Goal: Check status: Check status

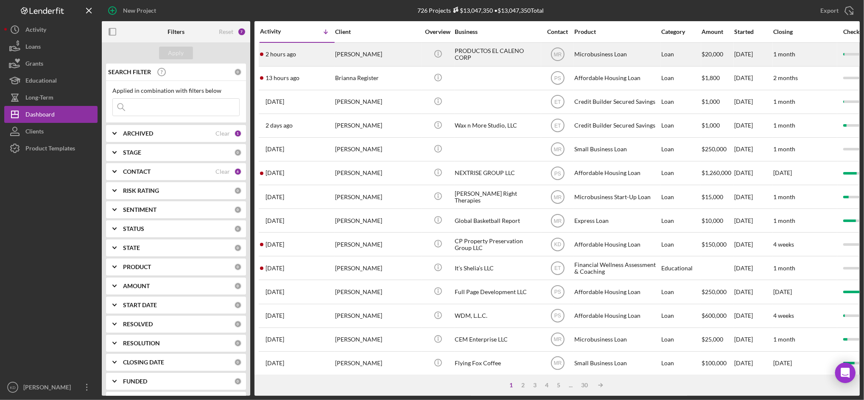
click at [490, 44] on div "PRODUCTOS EL CALENO CORP" at bounding box center [497, 54] width 85 height 22
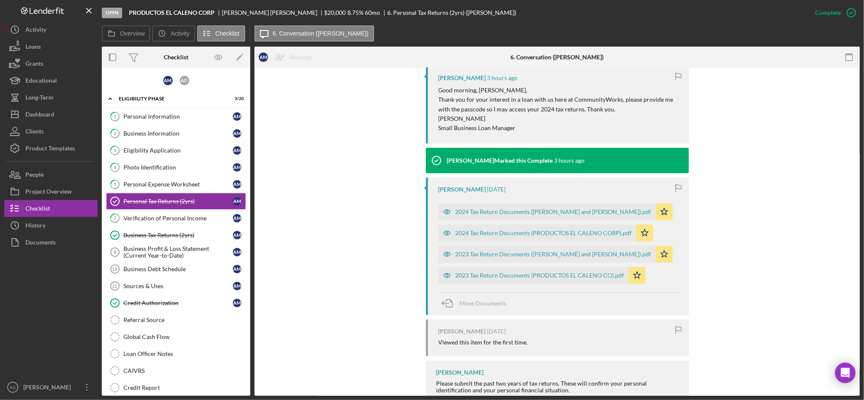
scroll to position [381, 0]
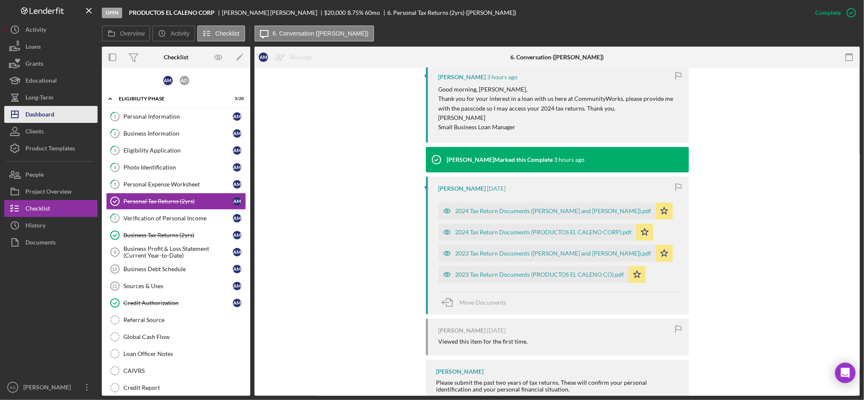
click at [71, 117] on button "Icon/Dashboard Dashboard" at bounding box center [50, 114] width 93 height 17
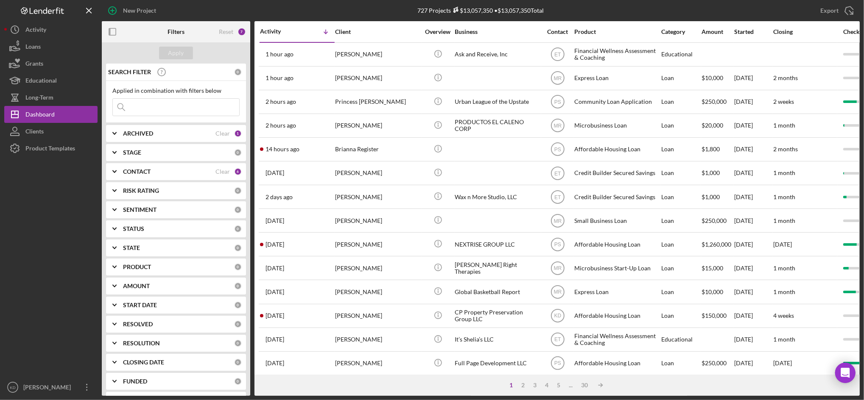
click at [369, 386] on div "1 2 3 4 5 ... 30 Icon/Table Sort Arrow" at bounding box center [557, 385] width 605 height 21
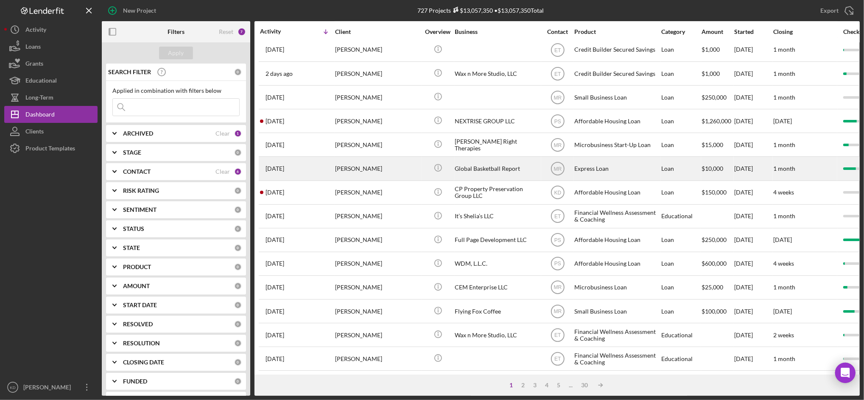
scroll to position [278, 0]
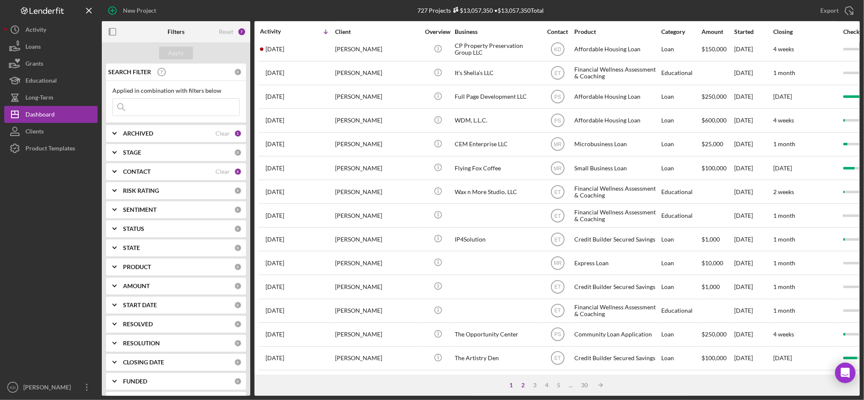
click at [521, 385] on div "2" at bounding box center [523, 385] width 12 height 7
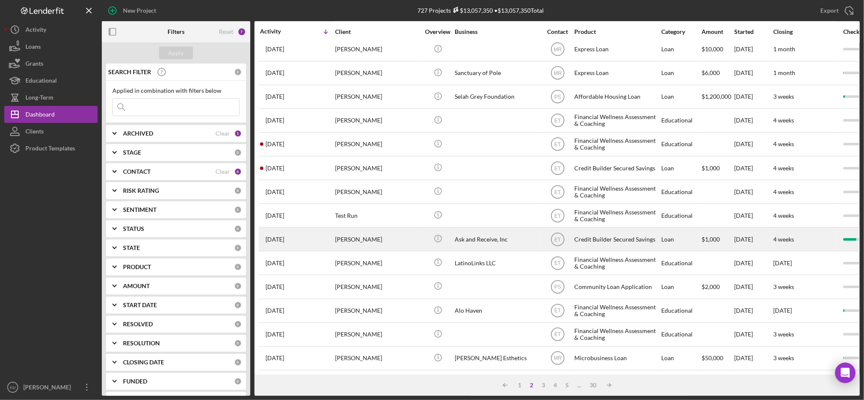
click at [481, 232] on div "Ask and Receive, Inc" at bounding box center [497, 239] width 85 height 22
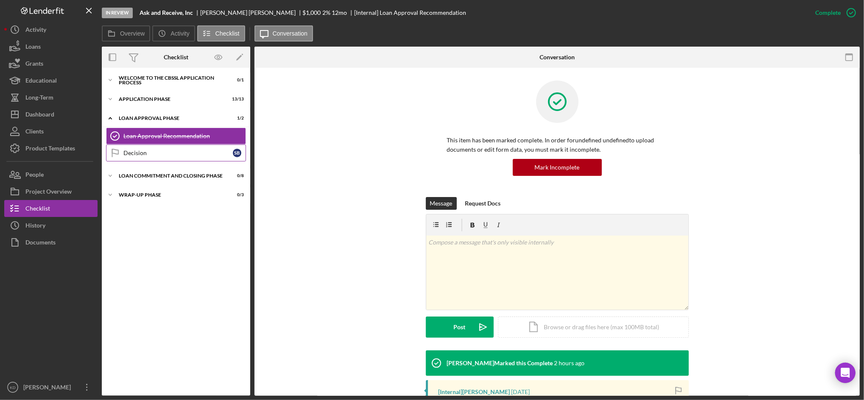
click at [153, 150] on div "Decision" at bounding box center [177, 153] width 109 height 7
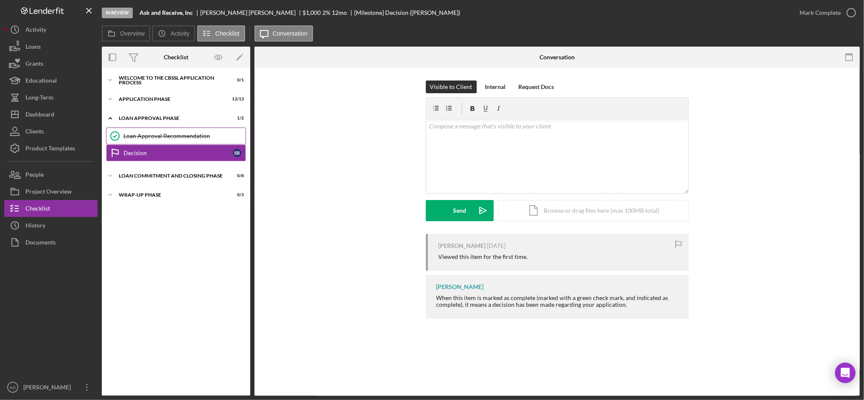
click at [170, 129] on link "Loan Approval Recommendation Loan Approval Recommendation" at bounding box center [176, 136] width 140 height 17
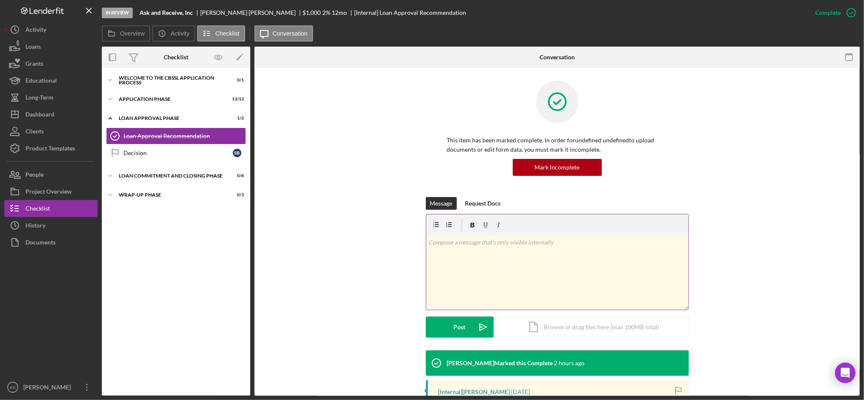
scroll to position [84, 0]
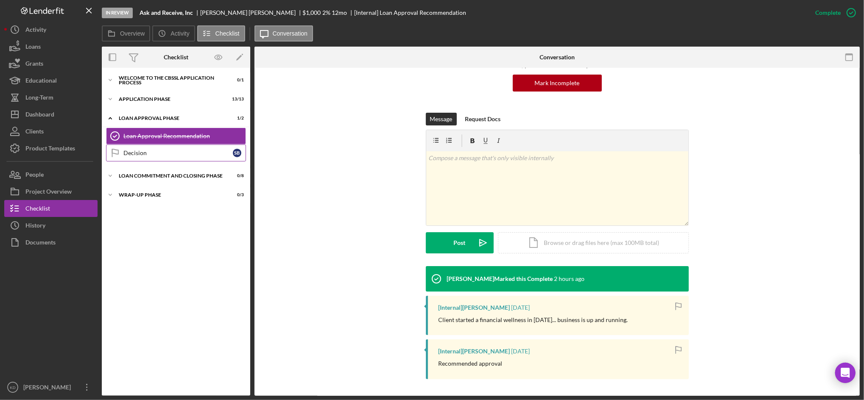
click at [179, 148] on link "Decision Decision S B" at bounding box center [176, 153] width 140 height 17
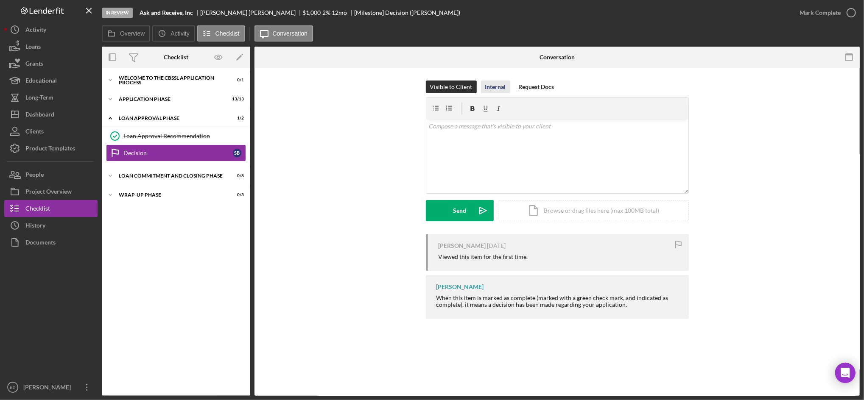
click at [490, 83] on div "Internal" at bounding box center [495, 87] width 21 height 13
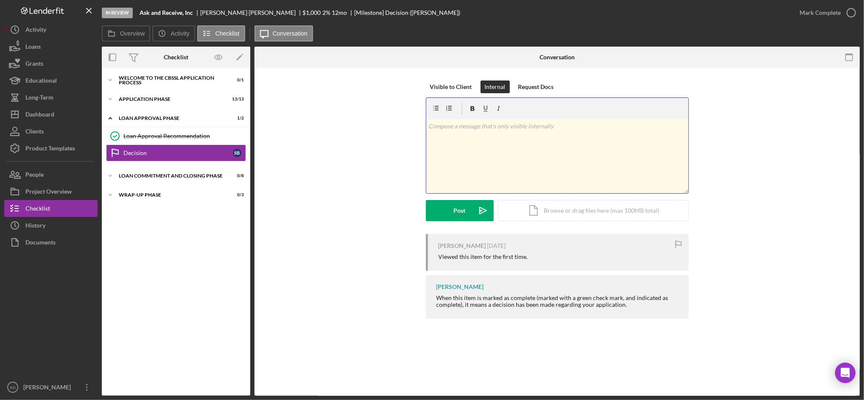
click at [503, 148] on div "v Color teal Color pink Remove color Add row above Add row below Add column bef…" at bounding box center [557, 156] width 262 height 74
click at [453, 210] on button "Post Icon/icon-invite-send" at bounding box center [460, 210] width 68 height 21
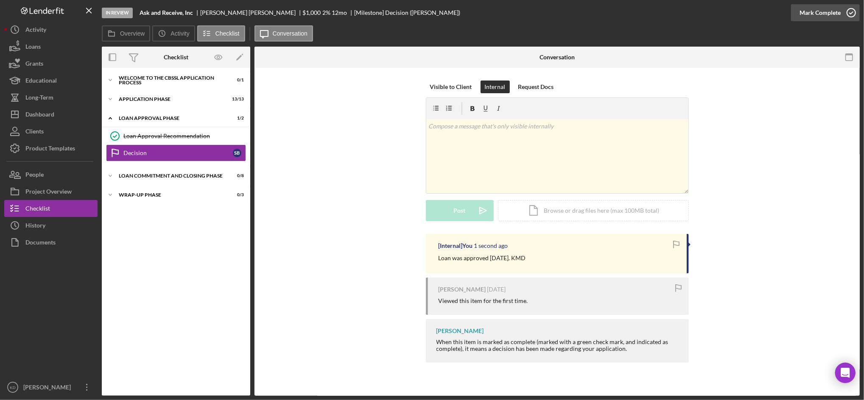
click at [848, 12] on icon "button" at bounding box center [851, 12] width 21 height 21
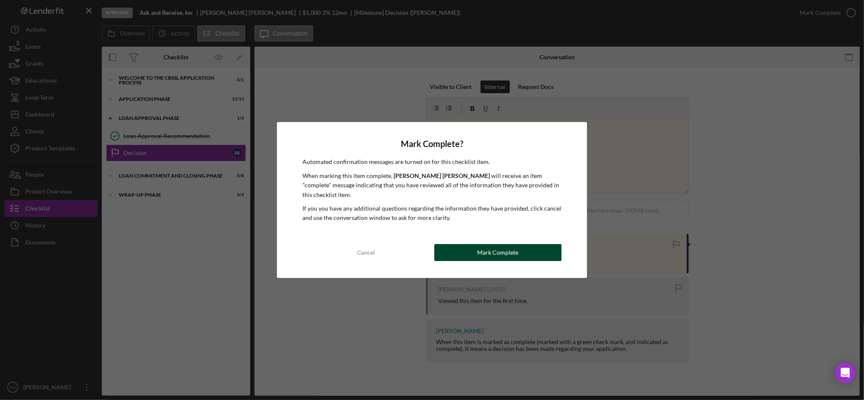
click at [523, 247] on button "Mark Complete" at bounding box center [498, 252] width 128 height 17
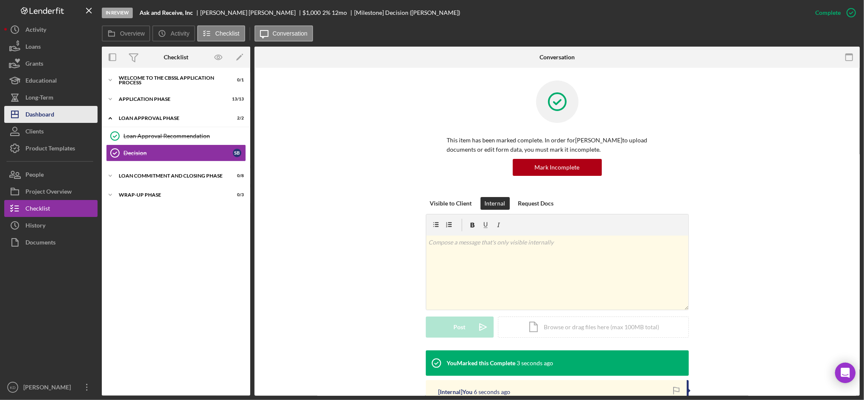
click at [40, 117] on div "Dashboard" at bounding box center [39, 115] width 29 height 19
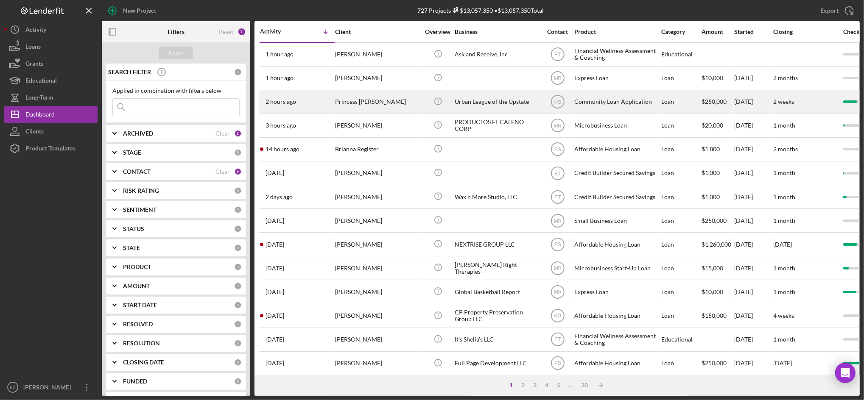
click at [492, 104] on div "Urban League of the Upstate" at bounding box center [497, 102] width 85 height 22
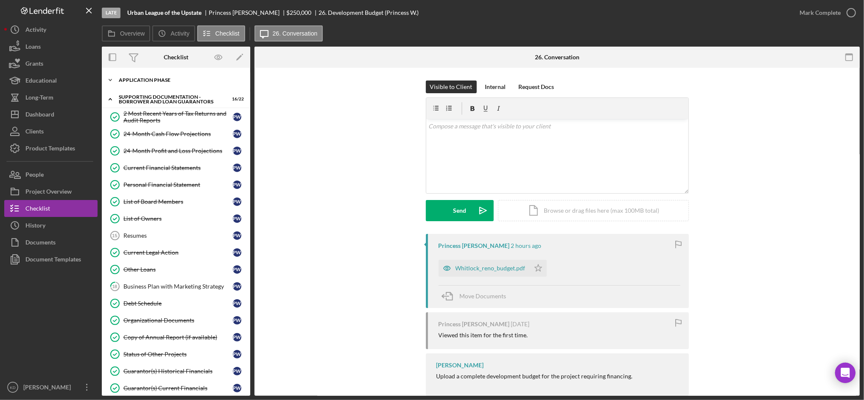
click at [163, 81] on div "Application Phase" at bounding box center [179, 80] width 121 height 5
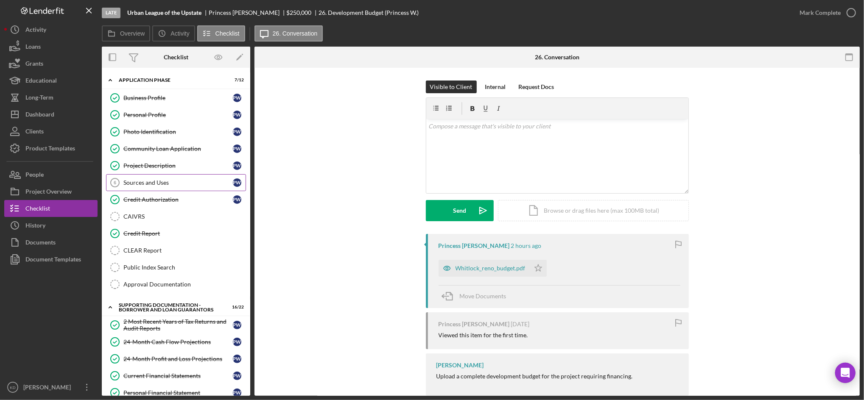
click at [148, 180] on div "Sources and Uses" at bounding box center [177, 182] width 109 height 7
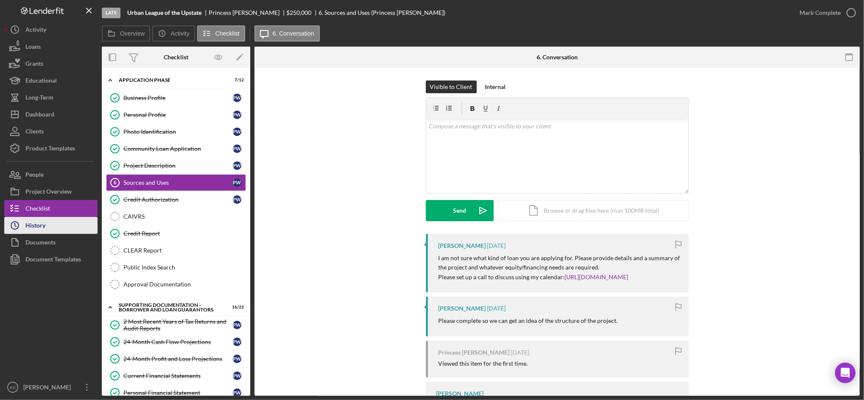
click at [77, 226] on button "Icon/History History" at bounding box center [50, 225] width 93 height 17
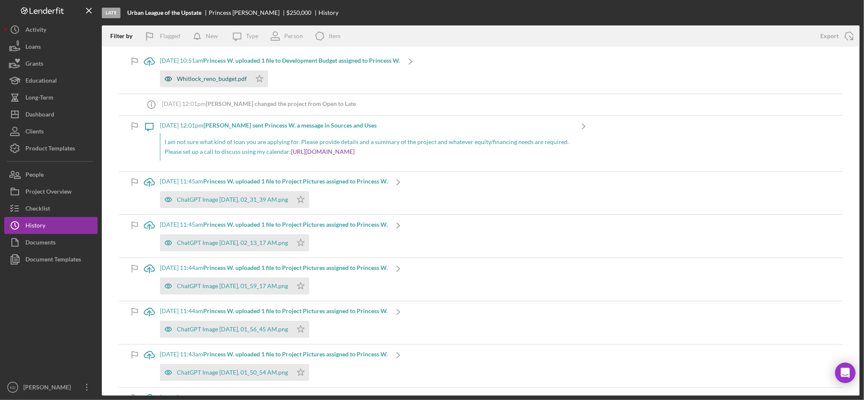
click at [185, 82] on div "Whitlock_reno_budget.pdf" at bounding box center [212, 79] width 70 height 7
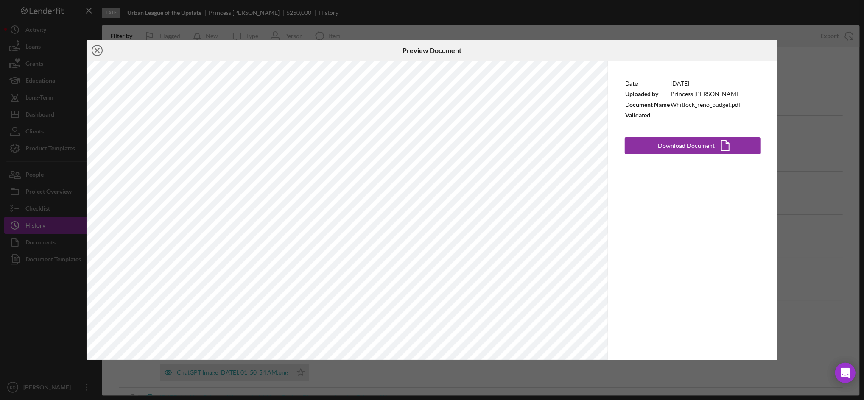
click at [97, 53] on icon "Icon/Close" at bounding box center [97, 50] width 21 height 21
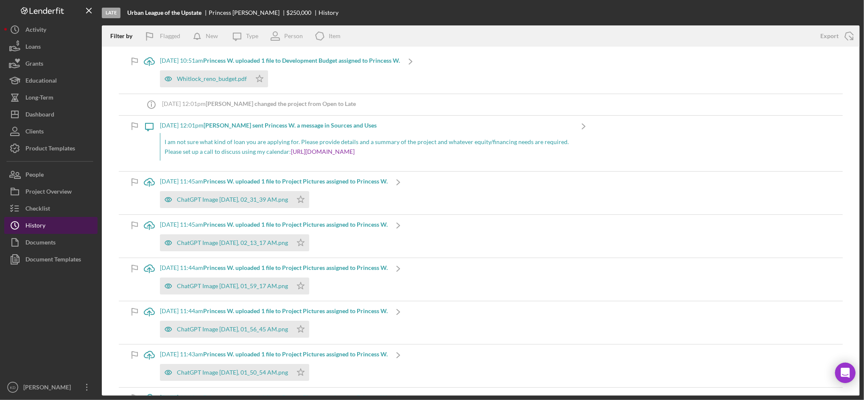
click at [53, 224] on button "Icon/History History" at bounding box center [50, 225] width 93 height 17
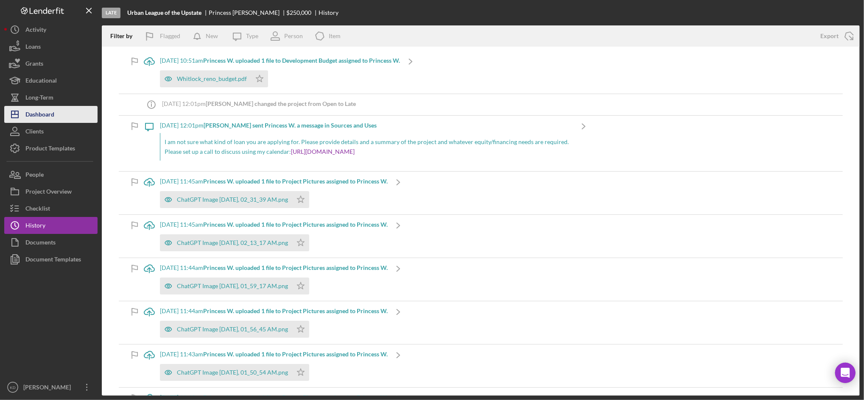
click at [45, 109] on div "Dashboard" at bounding box center [39, 115] width 29 height 19
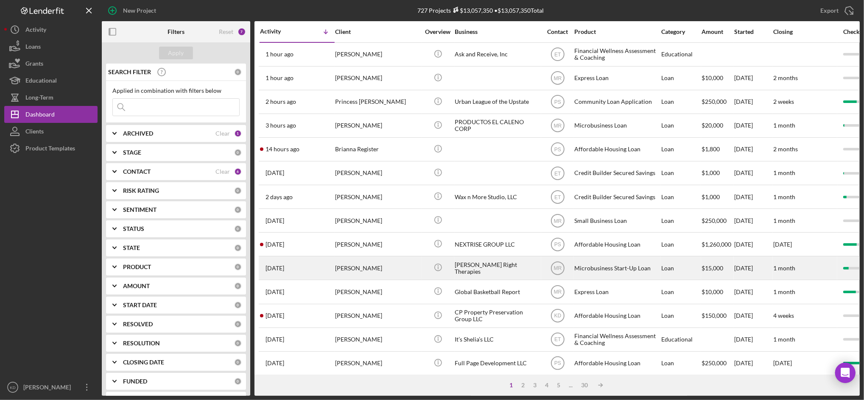
scroll to position [0, 0]
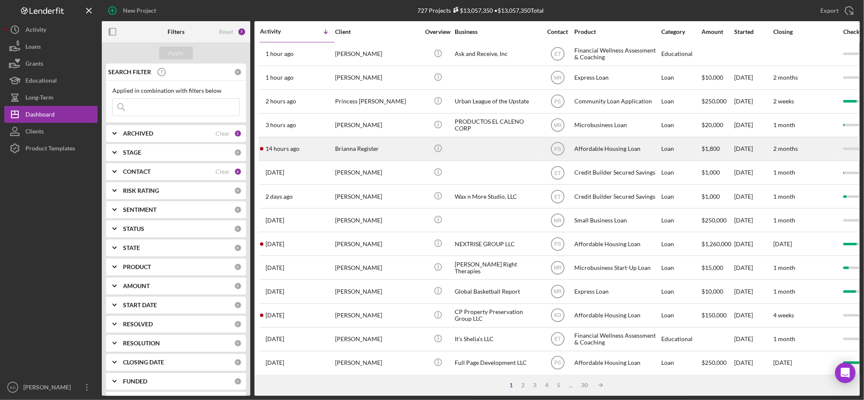
click at [487, 143] on div at bounding box center [497, 149] width 85 height 22
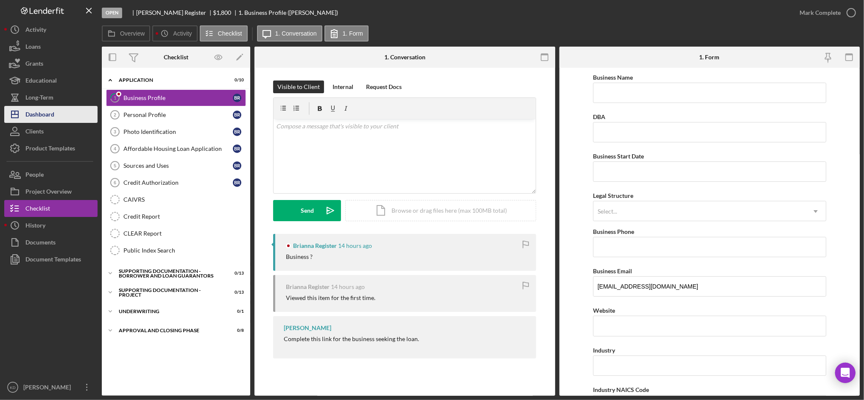
click at [72, 114] on button "Icon/Dashboard Dashboard" at bounding box center [50, 114] width 93 height 17
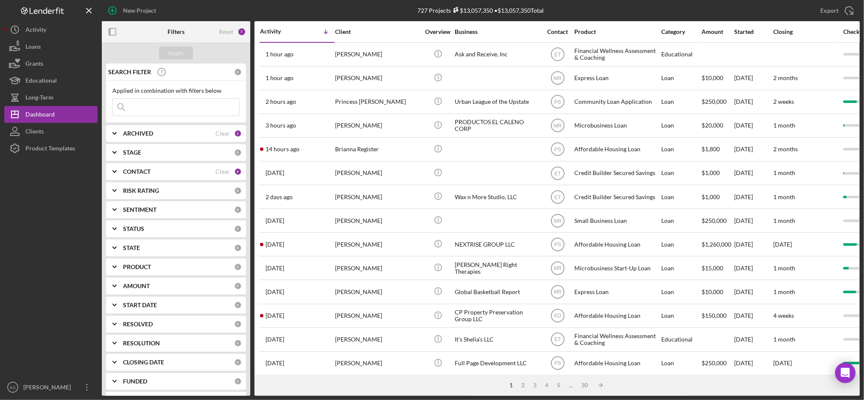
click at [477, 319] on div "CP Property Preservation Group LLC" at bounding box center [497, 316] width 85 height 22
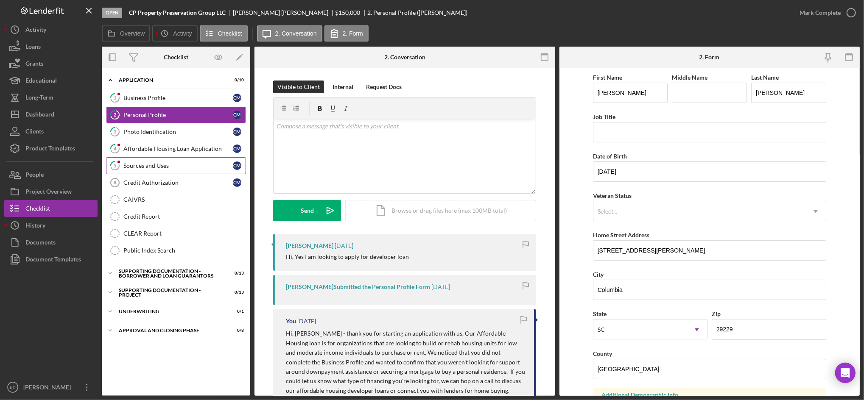
click at [173, 164] on div "Sources and Uses" at bounding box center [177, 165] width 109 height 7
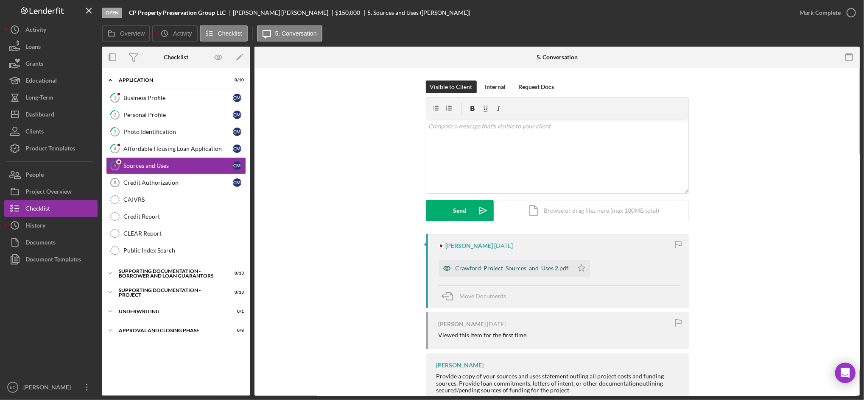
click at [499, 272] on div "Crawford_Project_Sources_and_Uses 2.pdf" at bounding box center [506, 268] width 134 height 17
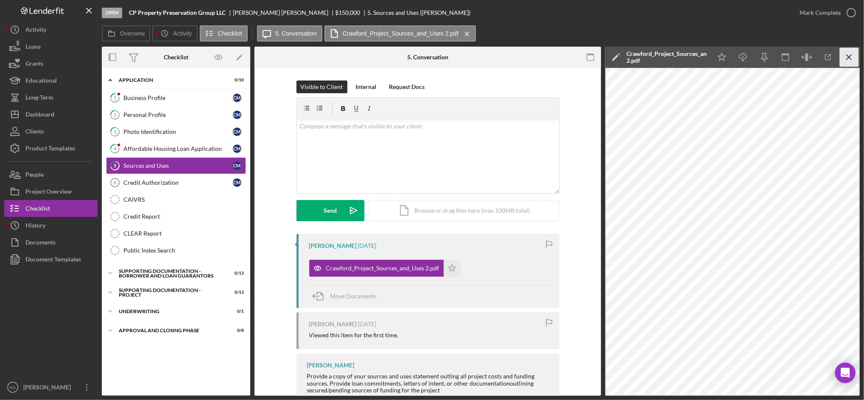
click at [846, 55] on icon "Icon/Menu Close" at bounding box center [849, 57] width 19 height 19
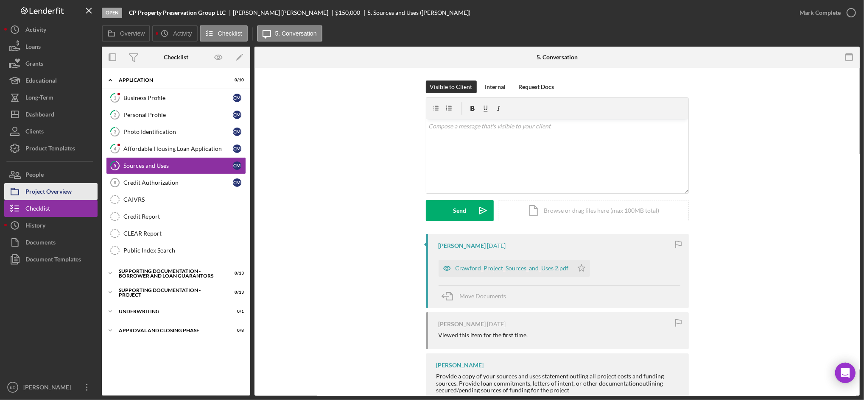
click at [43, 189] on div "Project Overview" at bounding box center [48, 192] width 46 height 19
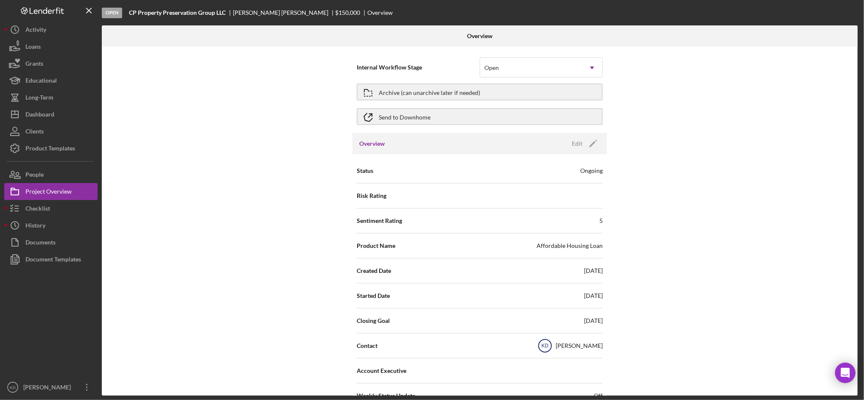
click at [547, 345] on text "KD" at bounding box center [545, 347] width 7 height 6
click at [596, 148] on icon "Icon/Edit" at bounding box center [592, 143] width 21 height 21
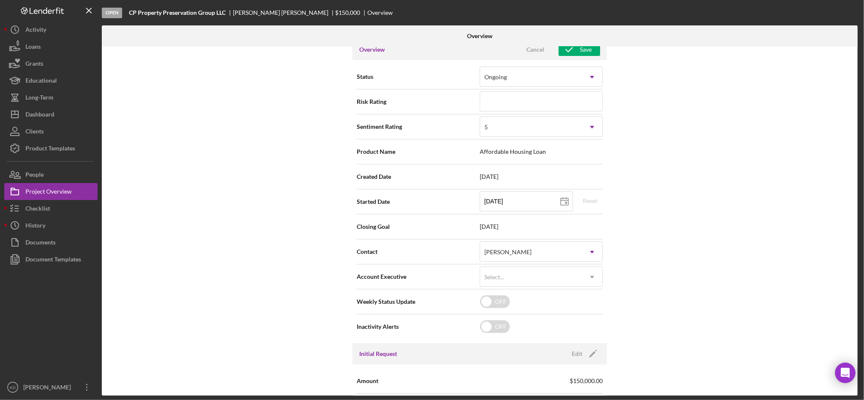
scroll to position [95, 0]
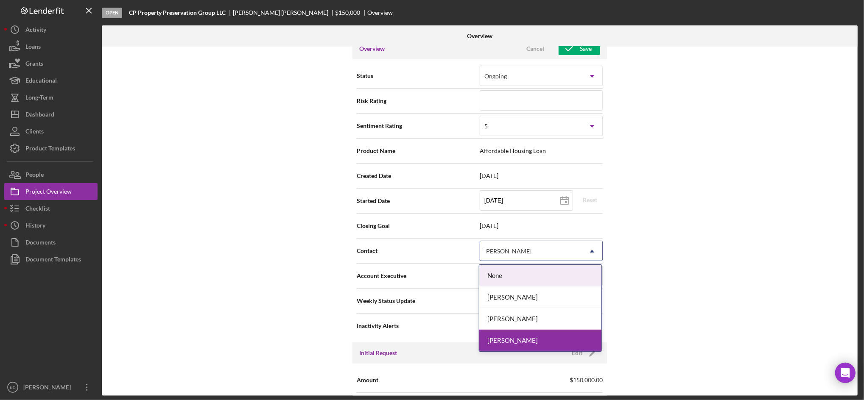
click at [583, 252] on icon "Icon/Dropdown Arrow" at bounding box center [592, 251] width 20 height 20
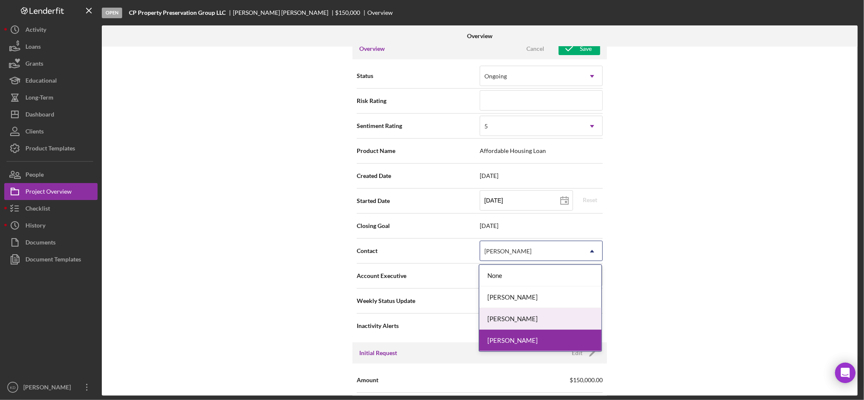
click at [516, 322] on div "[PERSON_NAME]" at bounding box center [540, 319] width 122 height 22
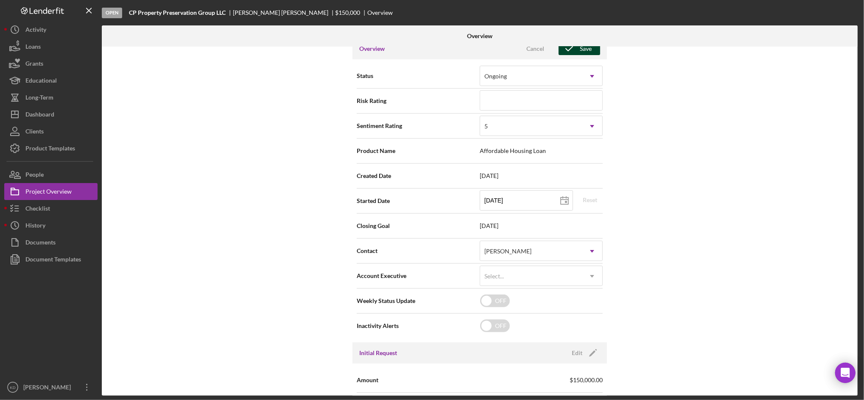
click at [567, 53] on icon "button" at bounding box center [569, 48] width 21 height 21
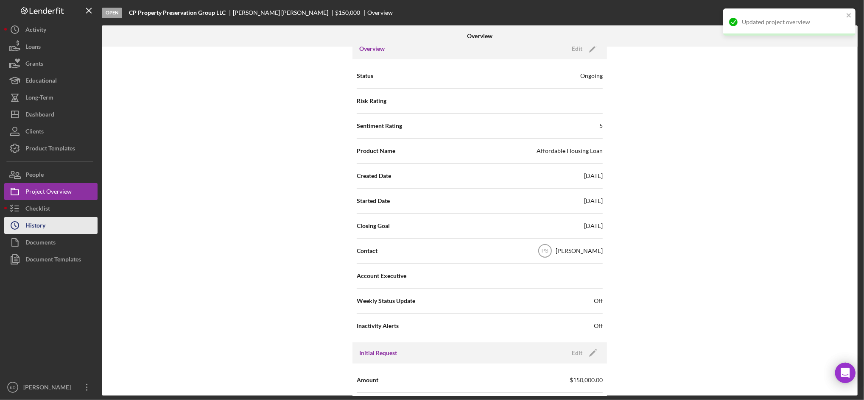
click at [46, 223] on button "Icon/History History" at bounding box center [50, 225] width 93 height 17
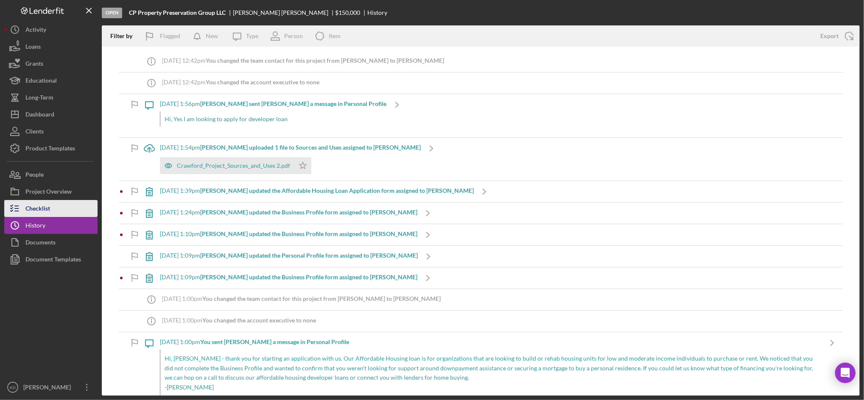
click at [57, 212] on button "Checklist" at bounding box center [50, 208] width 93 height 17
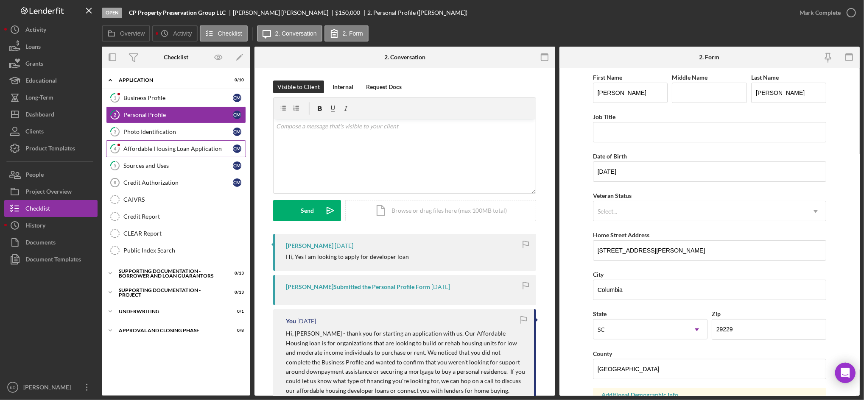
click at [175, 148] on div "Affordable Housing Loan Application" at bounding box center [177, 149] width 109 height 7
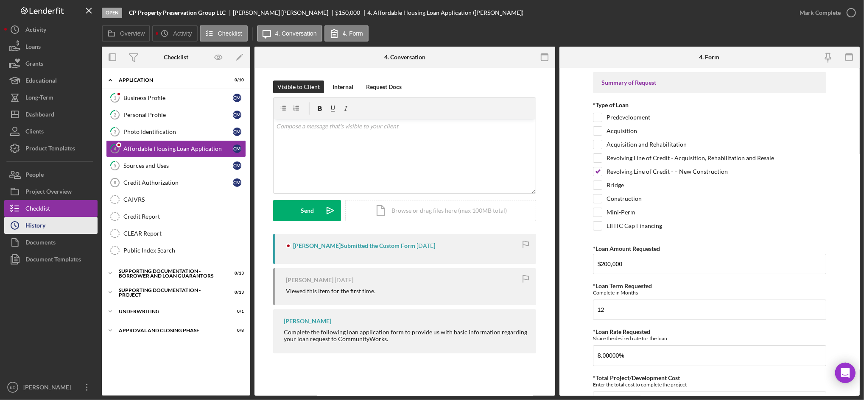
click at [22, 224] on icon "Icon/History" at bounding box center [14, 225] width 21 height 21
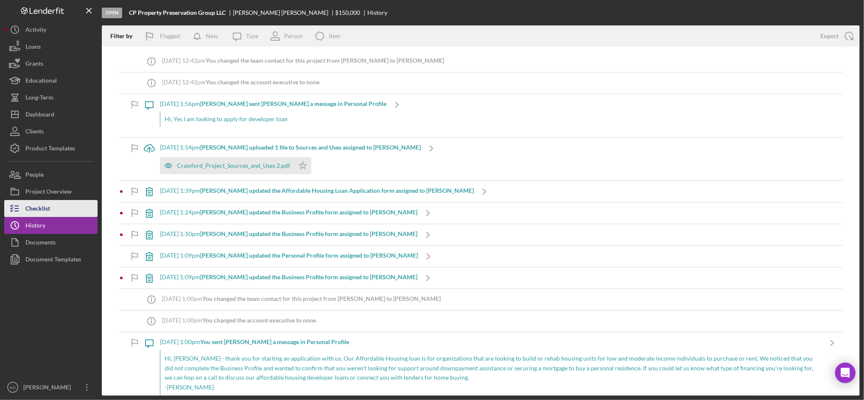
click at [50, 206] on div "Checklist" at bounding box center [37, 209] width 25 height 19
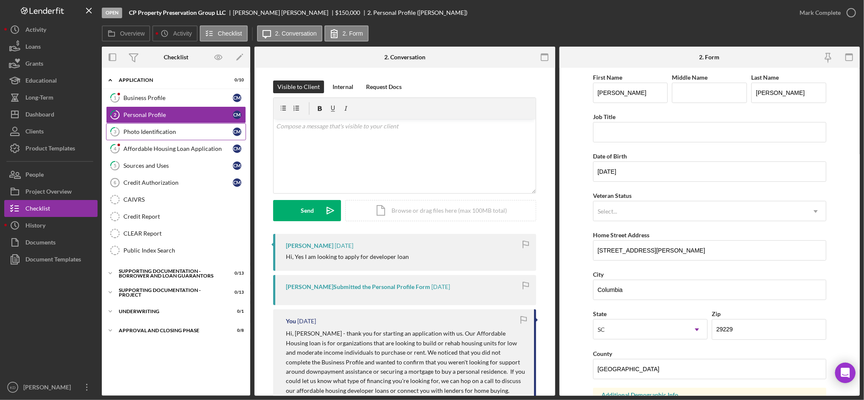
click at [137, 138] on link "3 Photo Identification C M" at bounding box center [176, 131] width 140 height 17
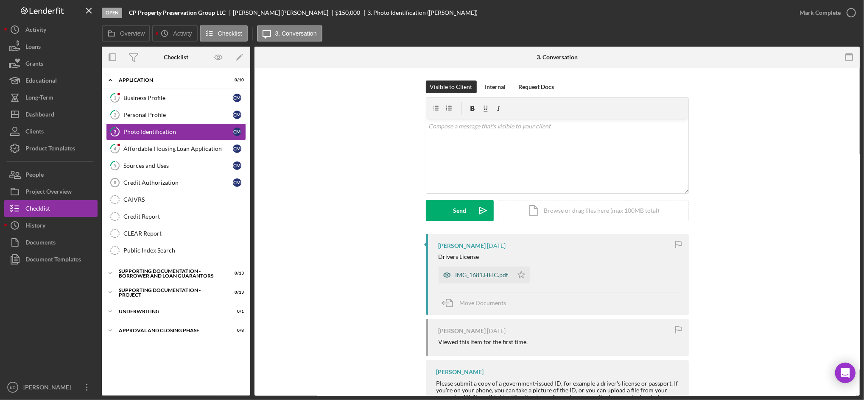
click at [465, 277] on div "IMG_1681.HEIC.pdf" at bounding box center [482, 275] width 53 height 7
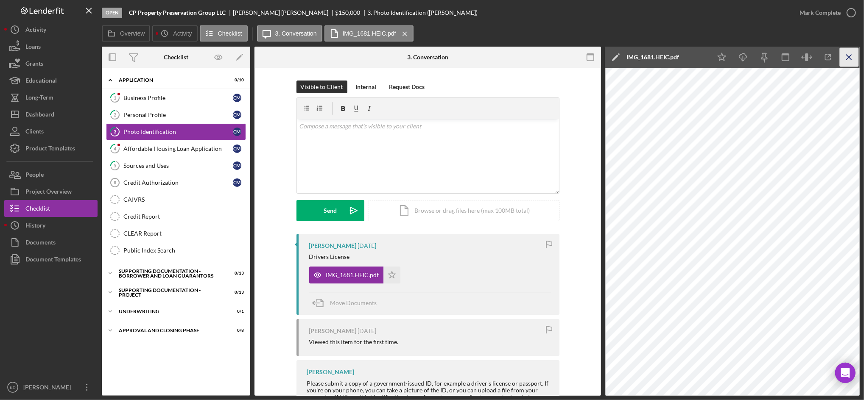
click at [850, 59] on icon "Icon/Menu Close" at bounding box center [849, 57] width 19 height 19
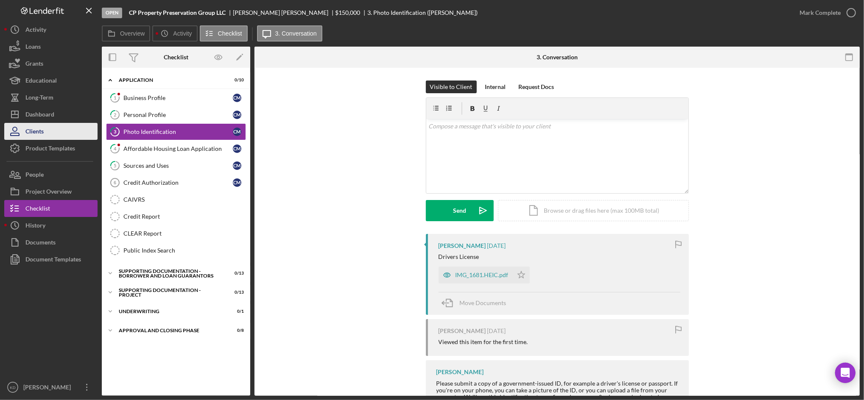
click at [24, 130] on icon "button" at bounding box center [14, 131] width 21 height 21
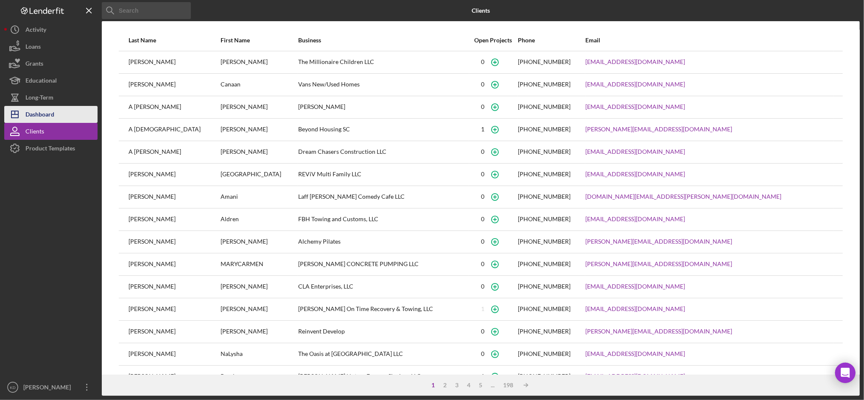
click at [38, 117] on div "Dashboard" at bounding box center [39, 115] width 29 height 19
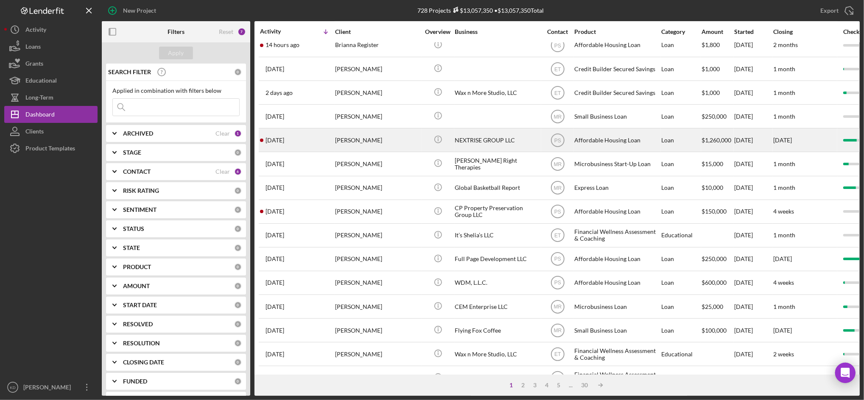
scroll to position [145, 0]
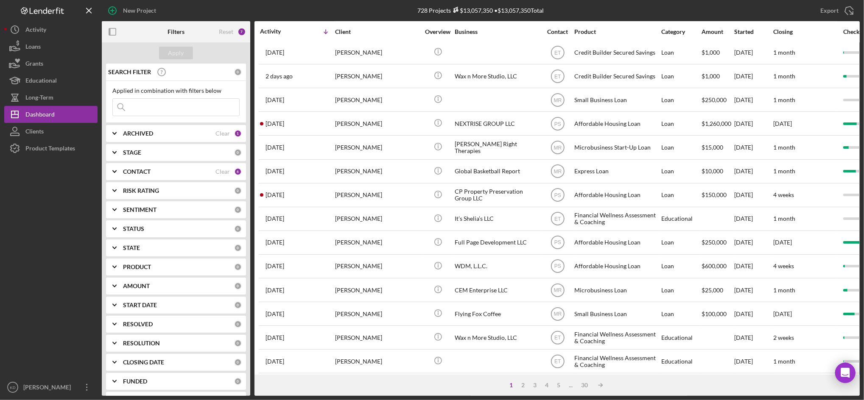
click at [39, 269] on div at bounding box center [50, 268] width 93 height 222
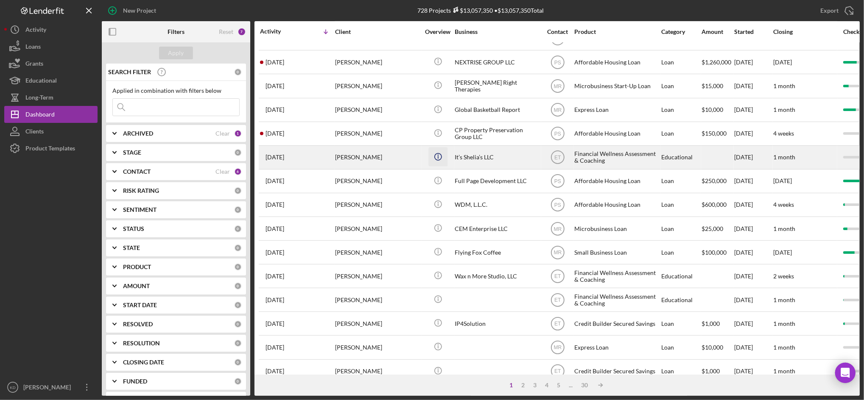
scroll to position [207, 0]
